Goal: Information Seeking & Learning: Find specific fact

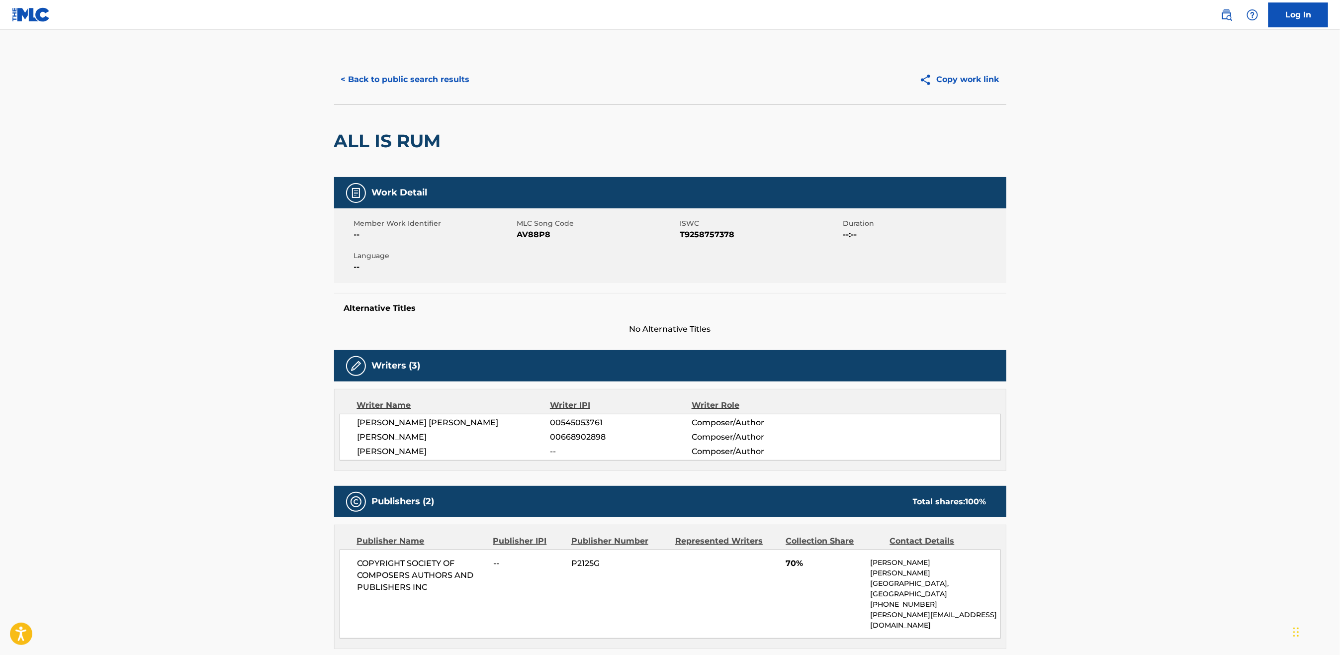
click at [430, 93] on div "< Back to public search results Copy work link" at bounding box center [670, 80] width 672 height 50
click at [433, 78] on button "< Back to public search results" at bounding box center [405, 79] width 143 height 25
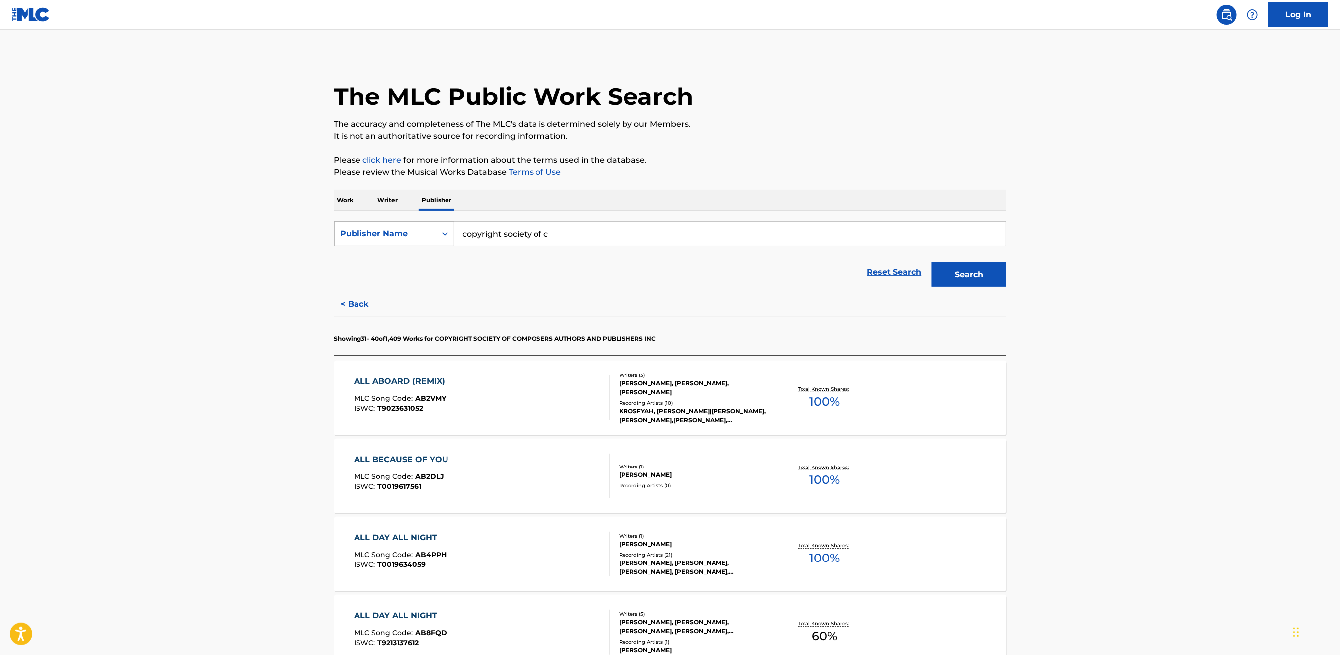
drag, startPoint x: 563, startPoint y: 229, endPoint x: 382, endPoint y: 224, distance: 180.6
click at [383, 224] on div "SearchWithCriteria54b8e1a7-581c-4a14-9089-34918caadc51 Publisher Name copyright…" at bounding box center [670, 233] width 672 height 25
paste input "SCRAP"
type input "SCRAP"
click at [338, 199] on p "Work" at bounding box center [345, 200] width 23 height 21
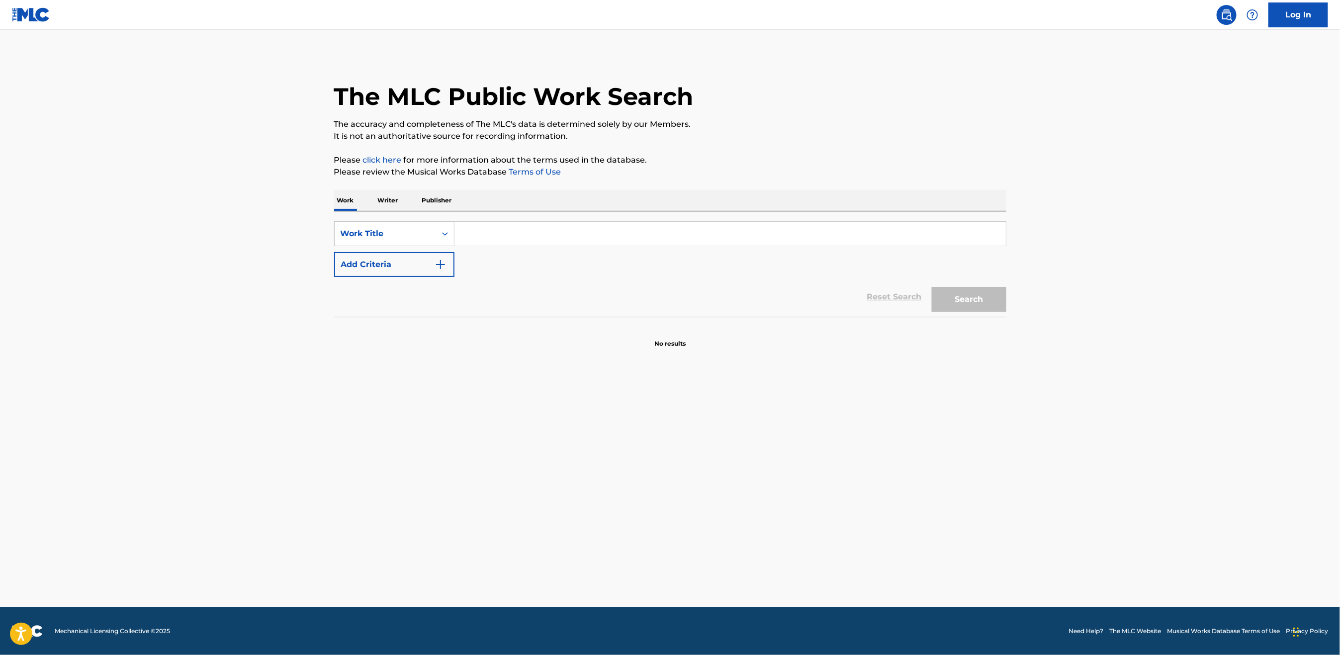
click at [527, 234] on input "Search Form" at bounding box center [731, 234] width 552 height 24
paste input "SCRAP"
type input "SCRAP"
click at [428, 262] on button "Add Criteria" at bounding box center [394, 264] width 120 height 25
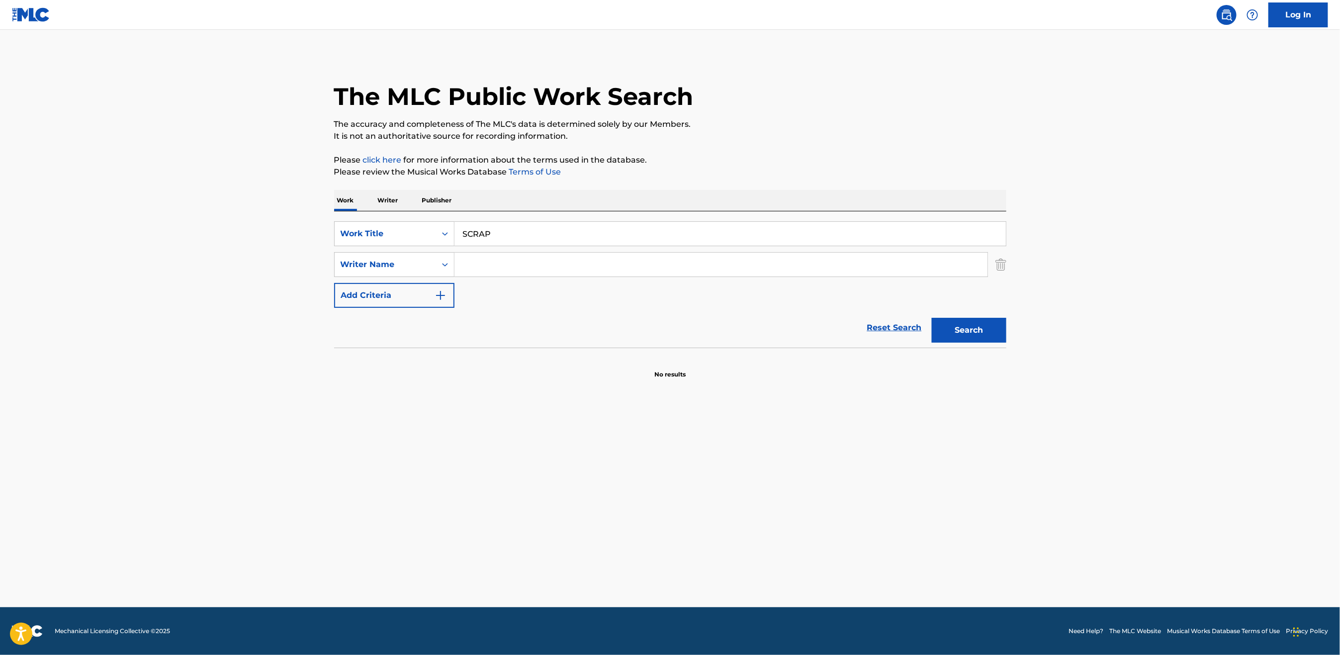
click at [494, 261] on input "Search Form" at bounding box center [721, 265] width 533 height 24
type input "latreille"
click at [932, 318] on button "Search" at bounding box center [969, 330] width 75 height 25
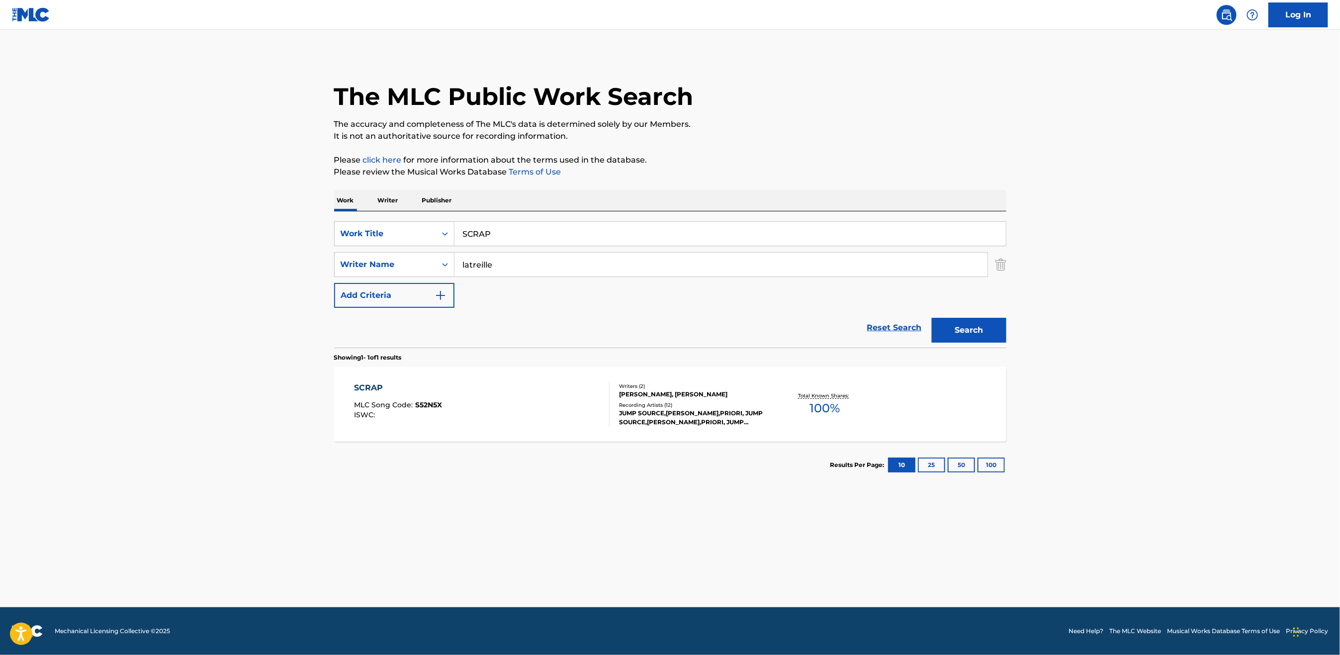
click at [364, 383] on div "SCRAP" at bounding box center [398, 388] width 88 height 12
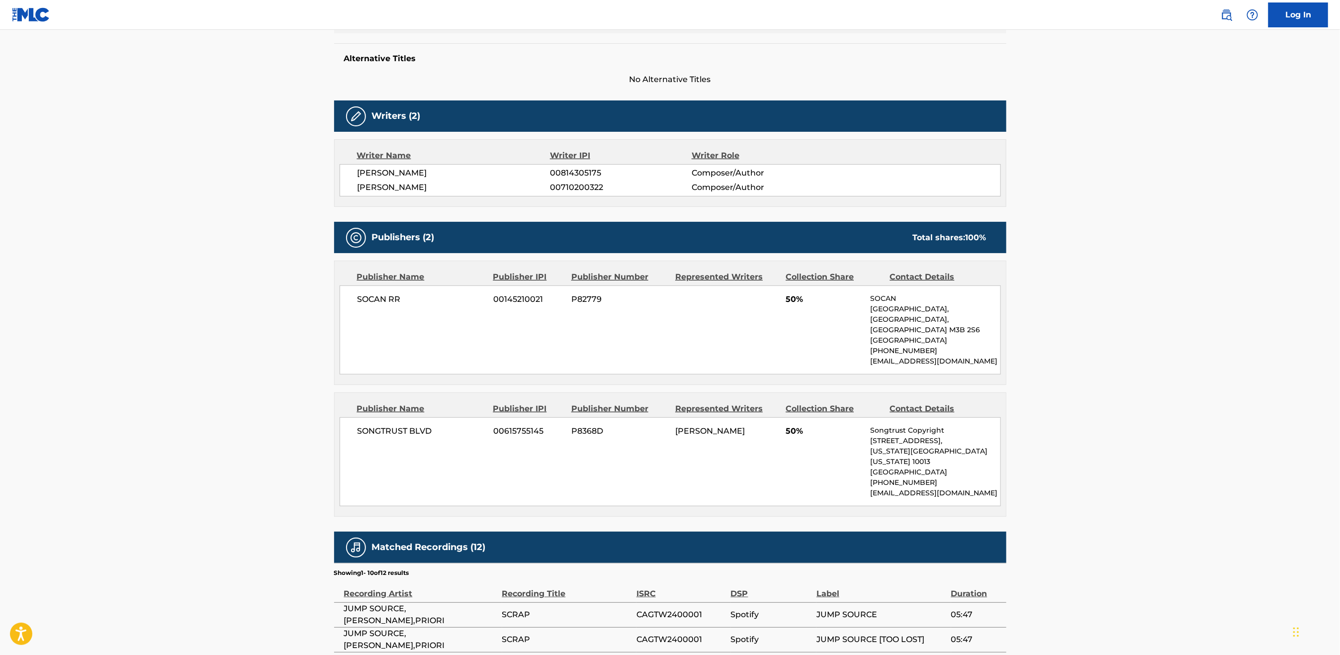
scroll to position [224, 0]
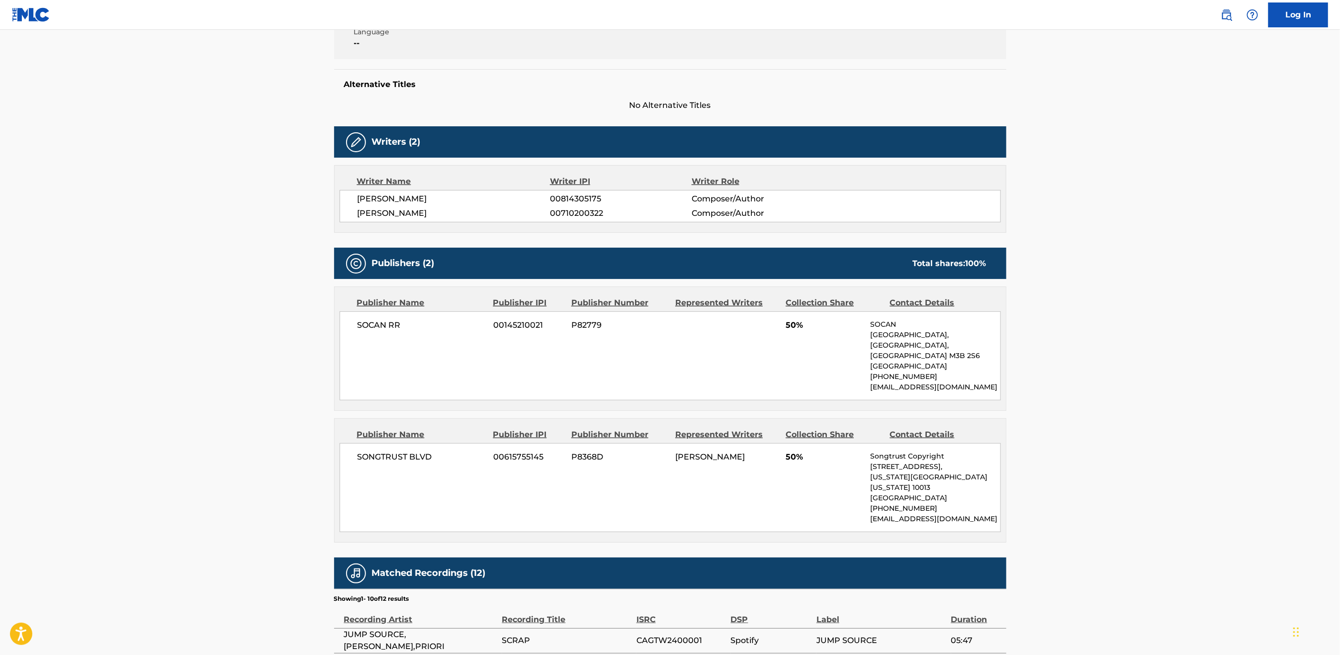
click at [384, 84] on h5 "Alternative Titles" at bounding box center [670, 85] width 653 height 10
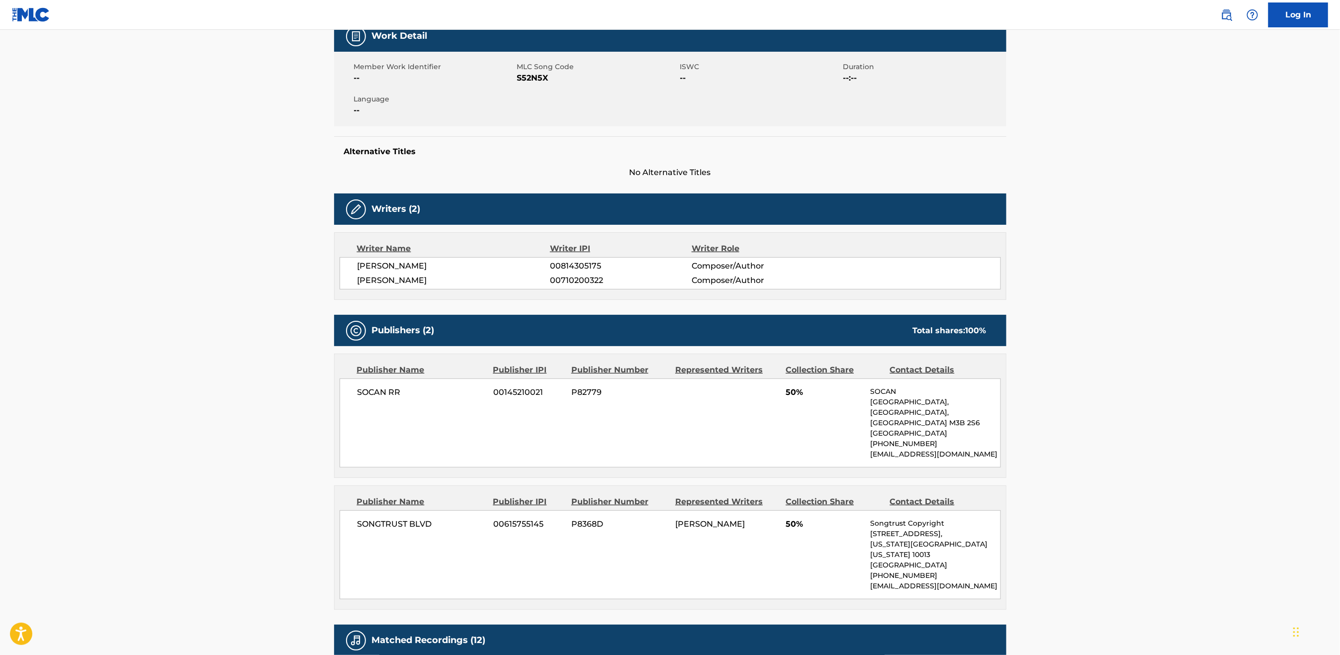
scroll to position [0, 0]
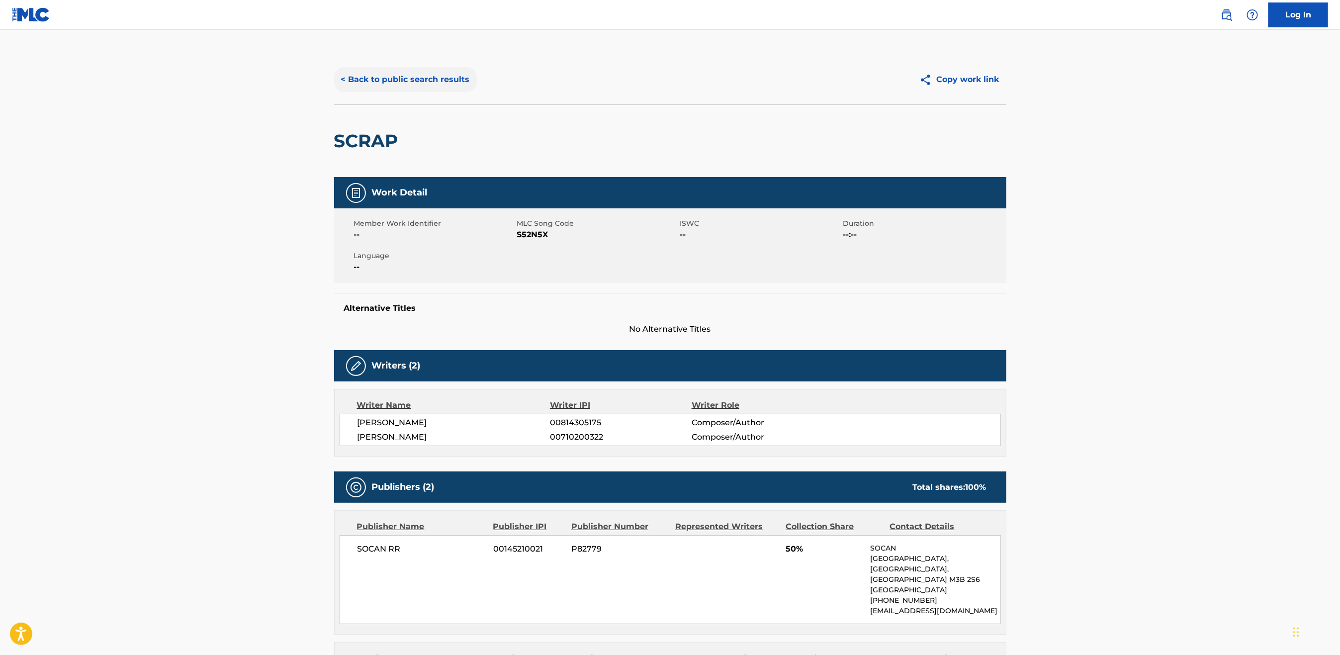
click at [372, 73] on button "< Back to public search results" at bounding box center [405, 79] width 143 height 25
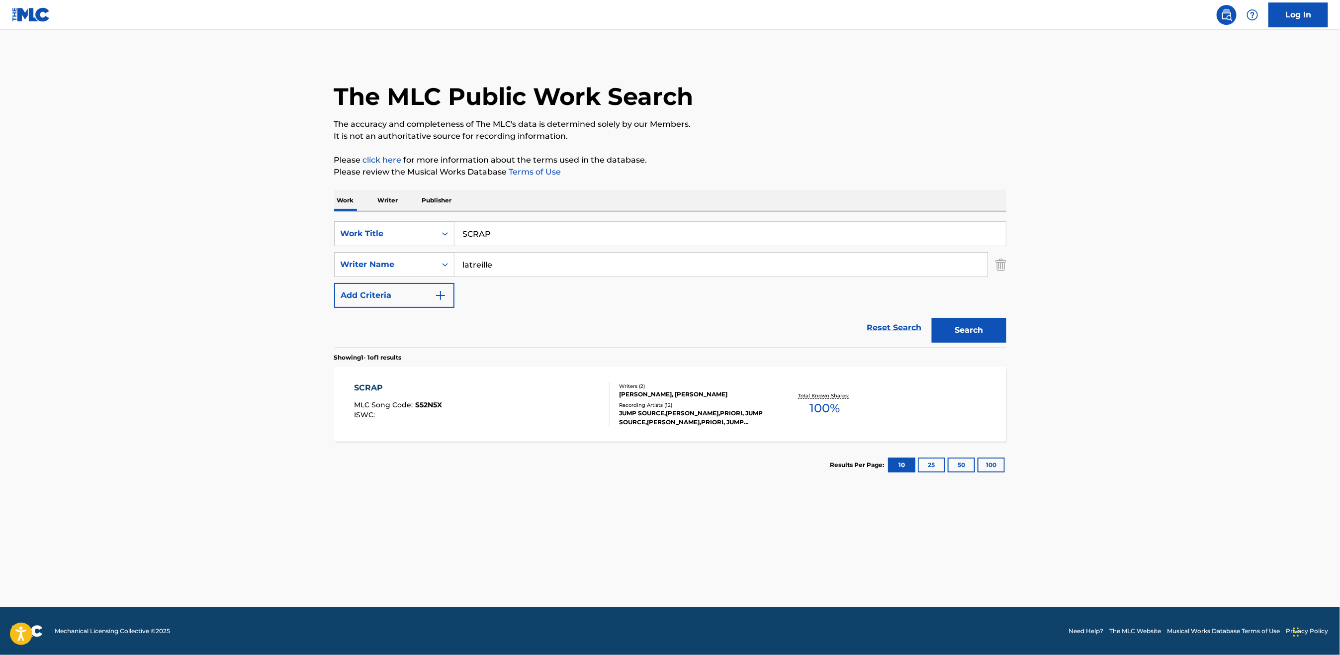
drag, startPoint x: 528, startPoint y: 229, endPoint x: 547, endPoint y: 246, distance: 25.3
click at [439, 232] on div "SearchWithCriteria5577738e-eea4-47f7-8bca-0df7030e1fae Work Title SCRAP" at bounding box center [670, 233] width 672 height 25
paste input "All My Love is Free"
type input "All My Love is Free"
click at [985, 330] on button "Search" at bounding box center [969, 330] width 75 height 25
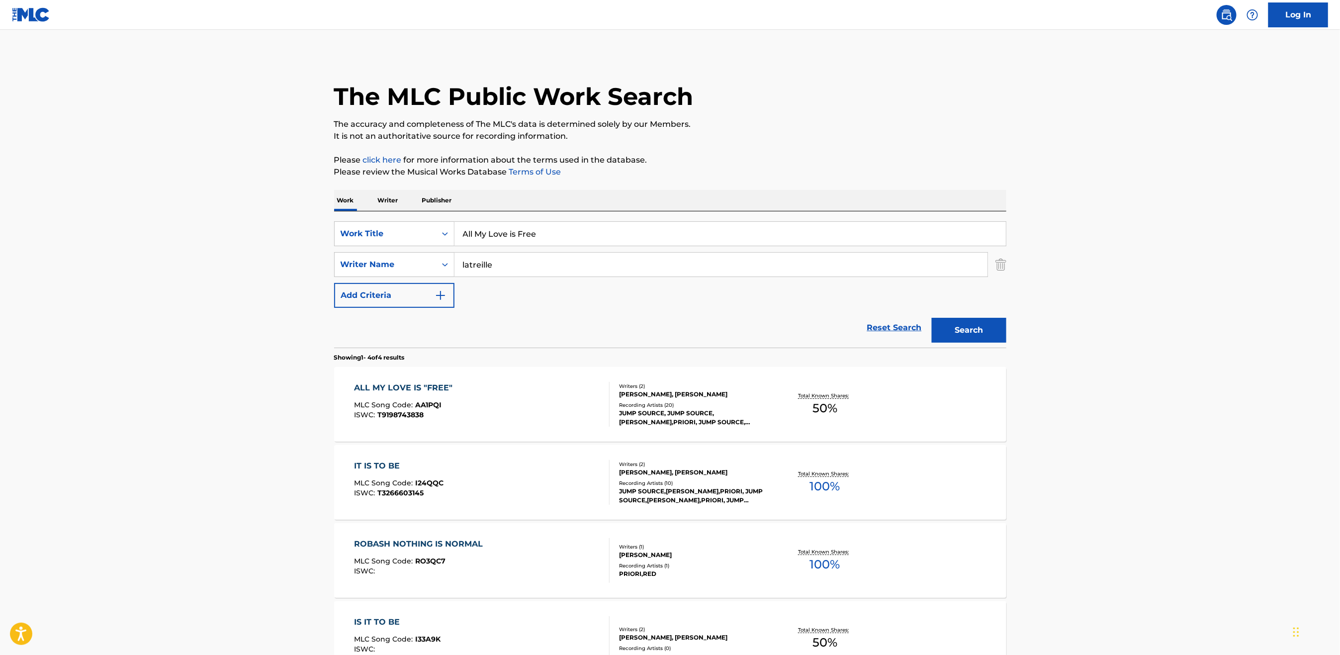
click at [440, 384] on div "ALL MY LOVE IS "FREE"" at bounding box center [405, 388] width 103 height 12
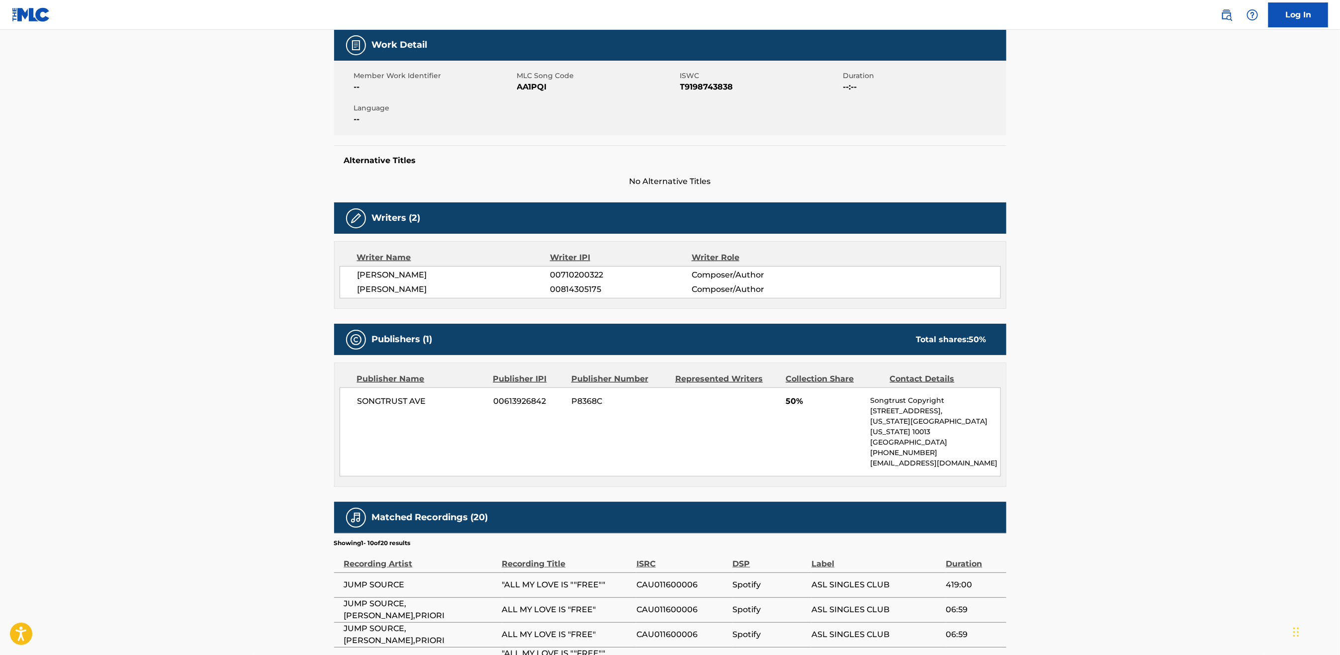
scroll to position [149, 0]
